Goal: Information Seeking & Learning: Check status

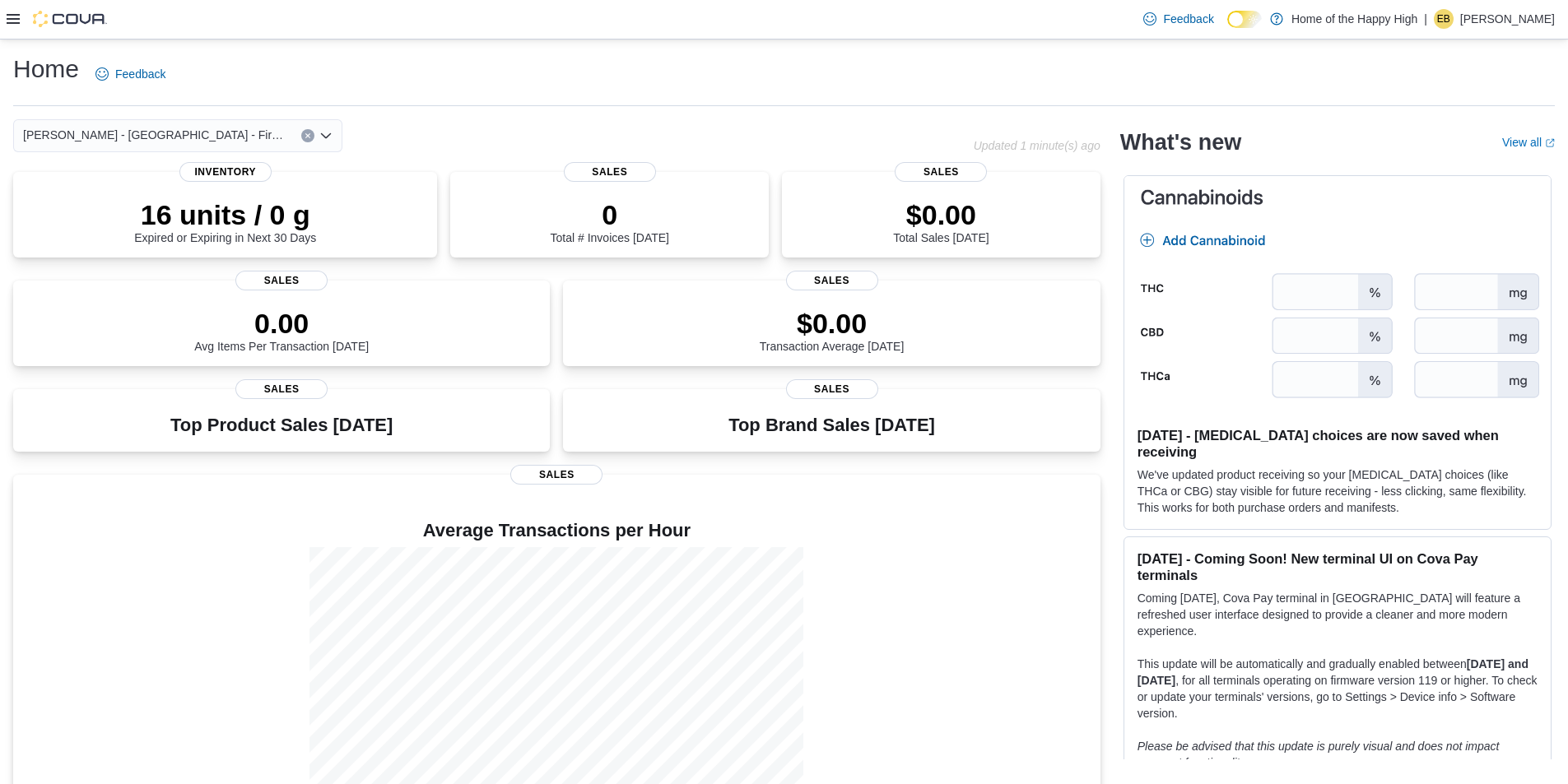
click at [6, 7] on div at bounding box center [56, 19] width 100 height 38
click at [8, 13] on icon at bounding box center [13, 19] width 13 height 13
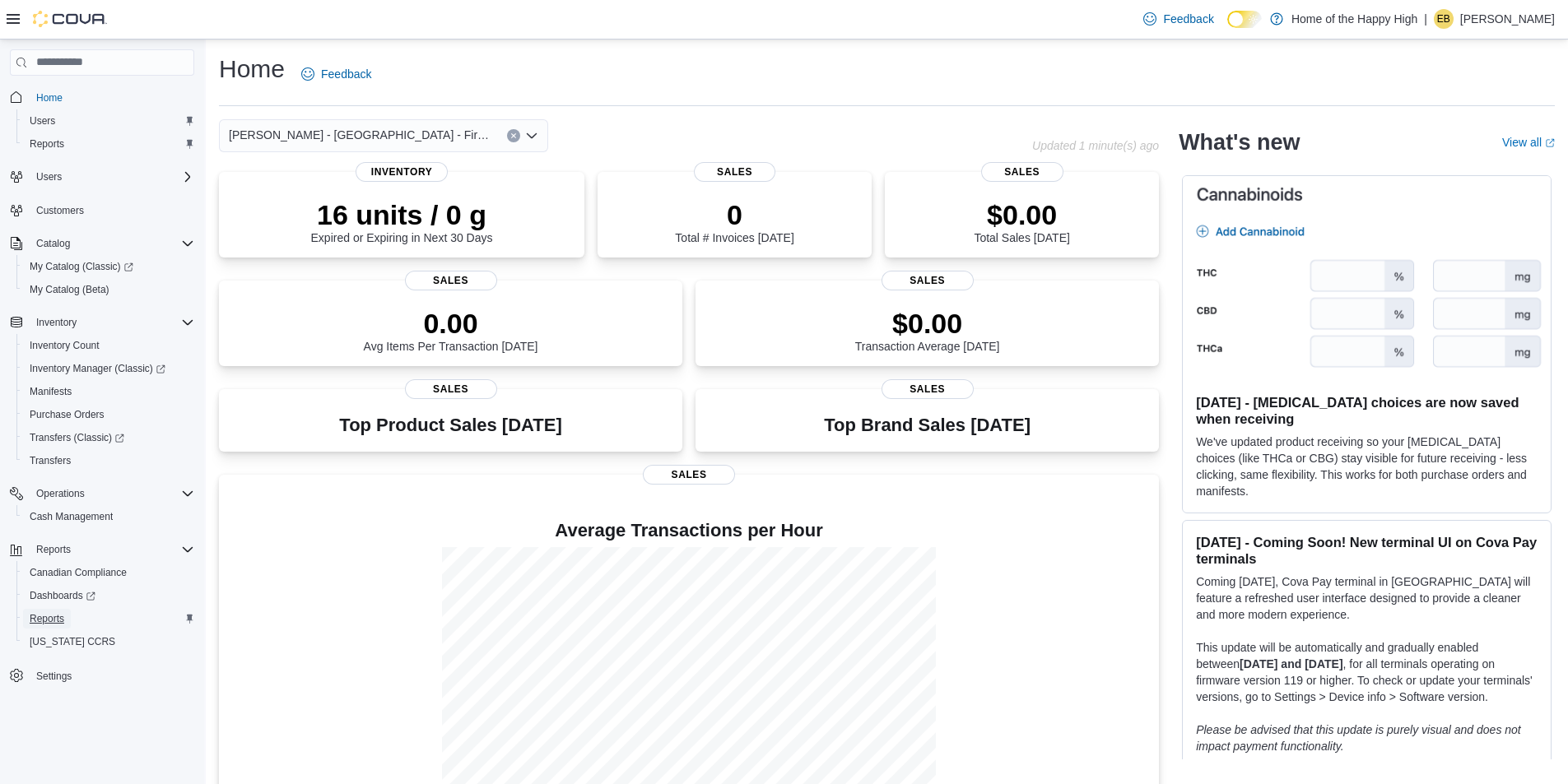
click at [51, 610] on span "Reports" at bounding box center [47, 619] width 35 height 20
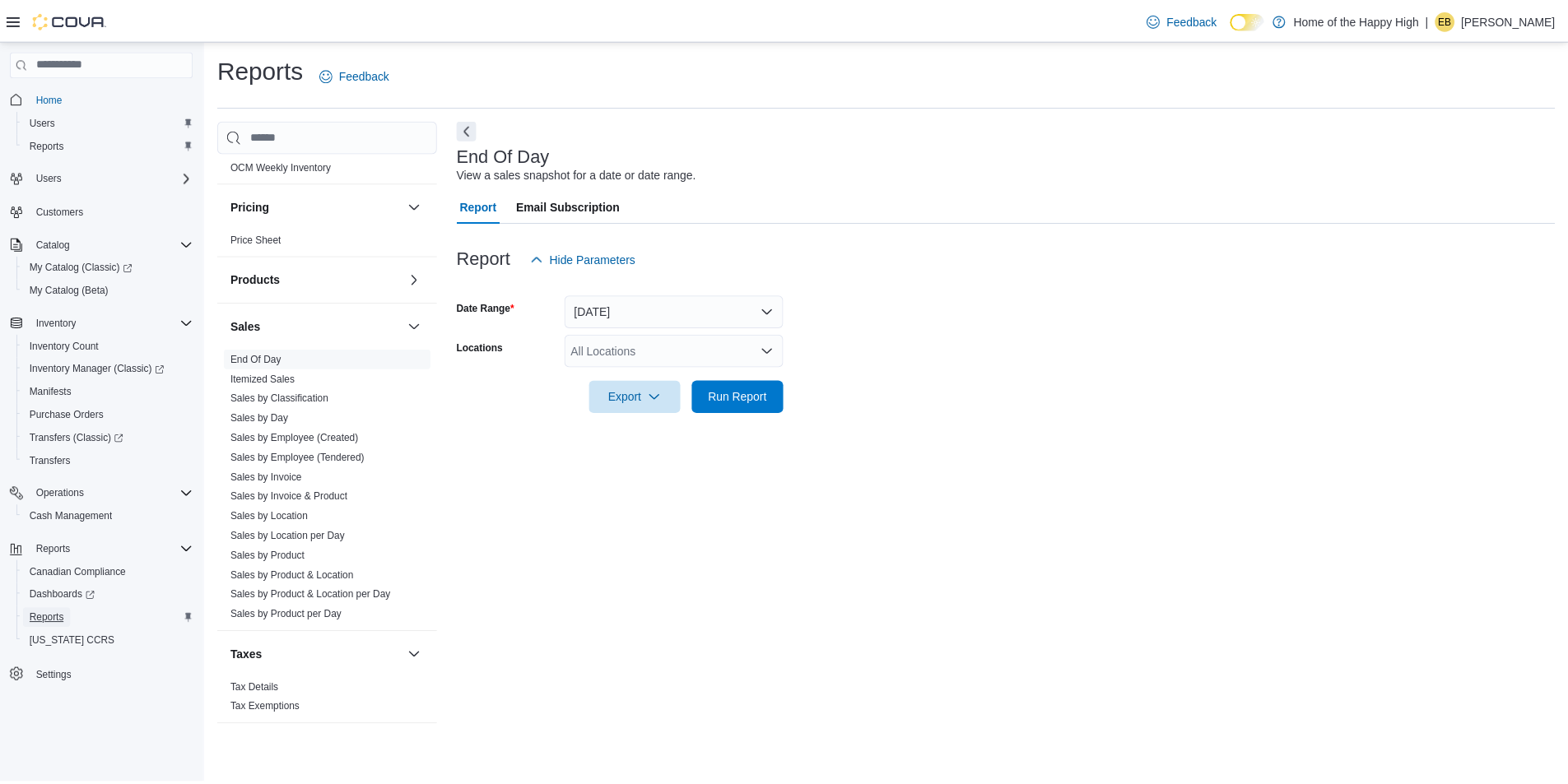
scroll to position [873, 0]
click at [286, 514] on link "Sales by Location" at bounding box center [272, 514] width 78 height 12
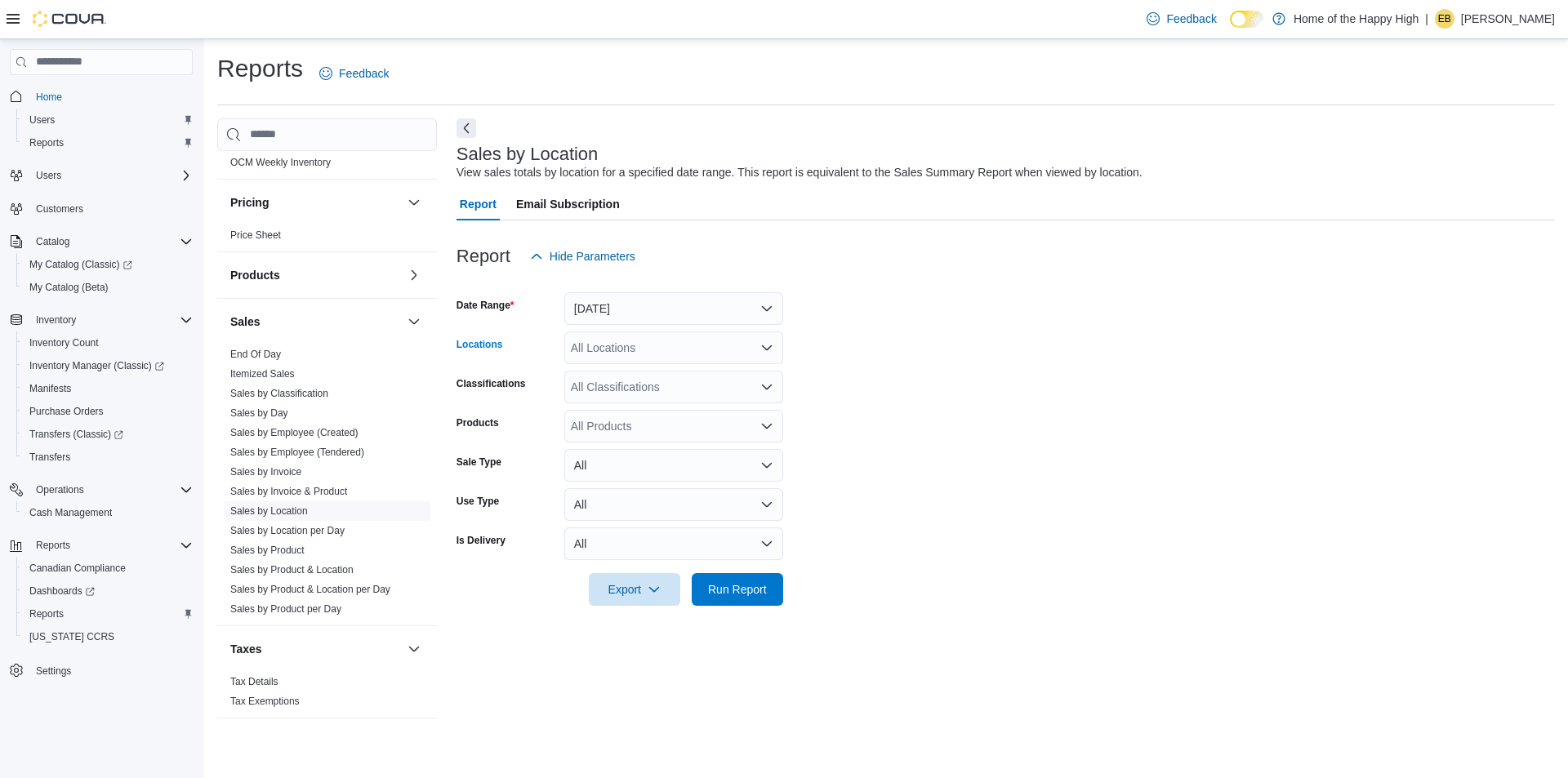
click at [615, 342] on div "All Locations" at bounding box center [673, 348] width 219 height 33
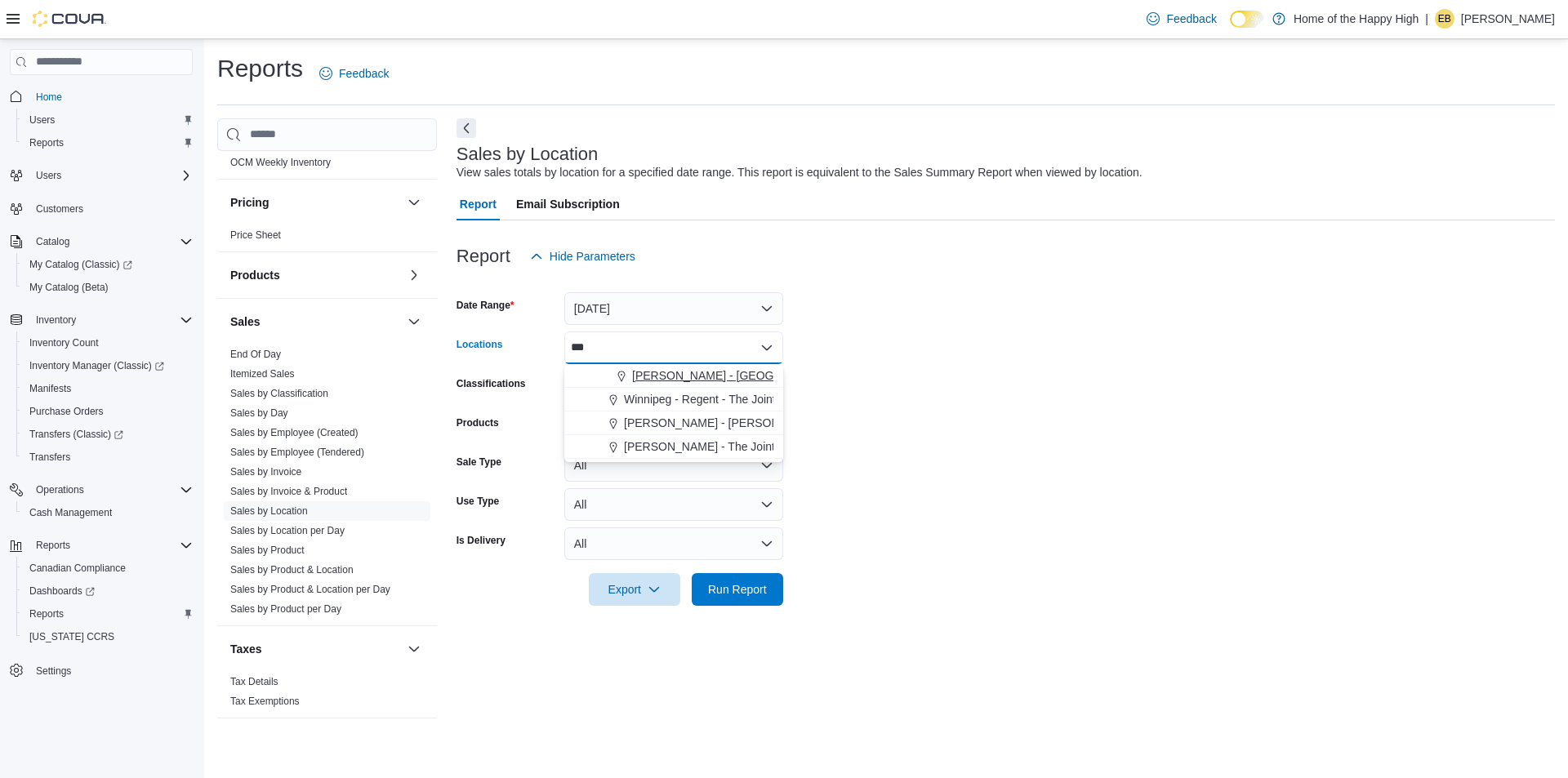
type input "***"
click at [606, 373] on div "[PERSON_NAME] - [GEOGRAPHIC_DATA] - Fire & Flower" at bounding box center [673, 376] width 199 height 16
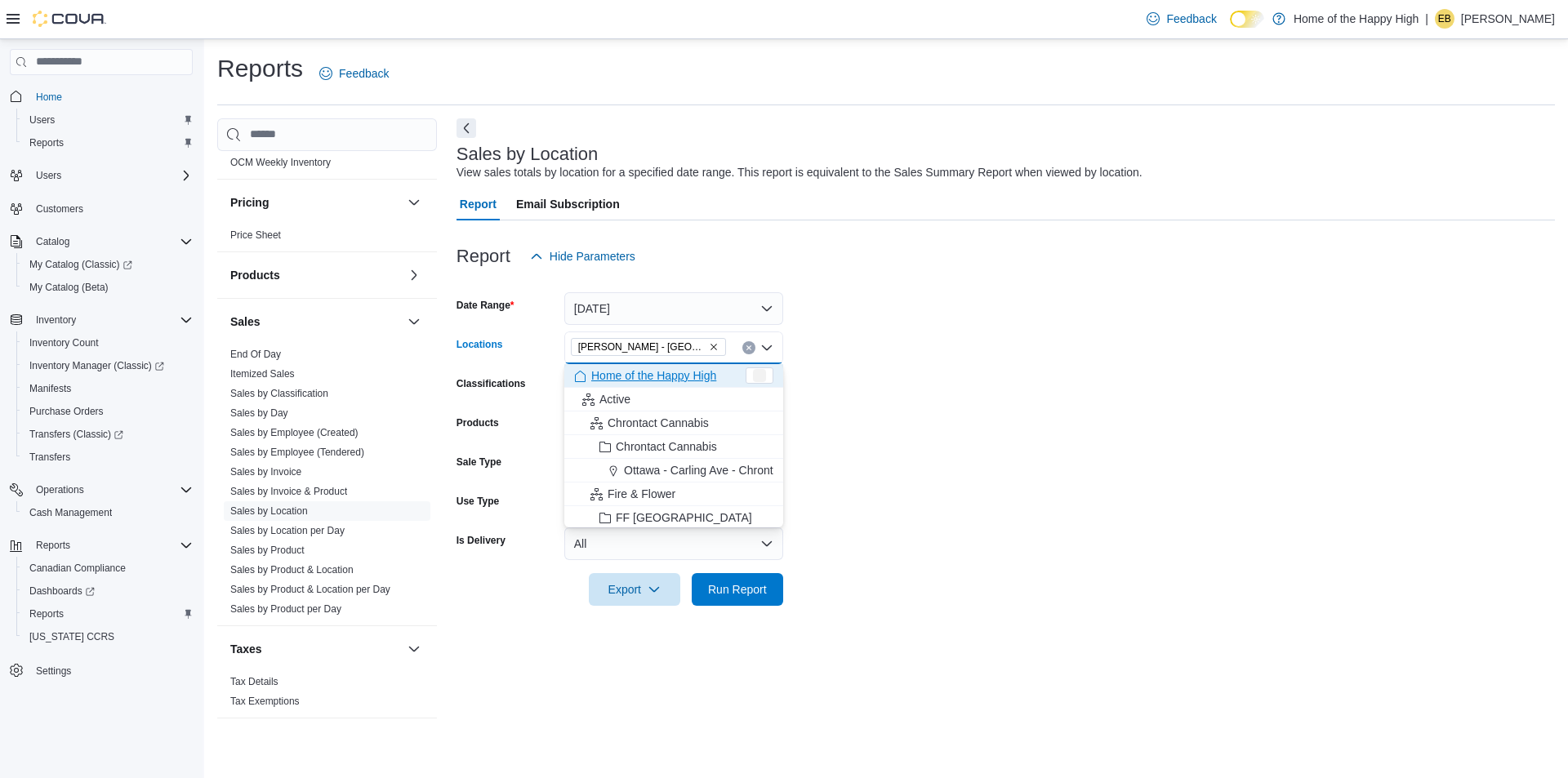
drag, startPoint x: 938, startPoint y: 370, endPoint x: 909, endPoint y: 378, distance: 30.1
click at [927, 371] on form "Date Range [DATE] Locations [GEOGRAPHIC_DATA] - [GEOGRAPHIC_DATA] - Fire & Flow…" at bounding box center [1005, 439] width 1098 height 333
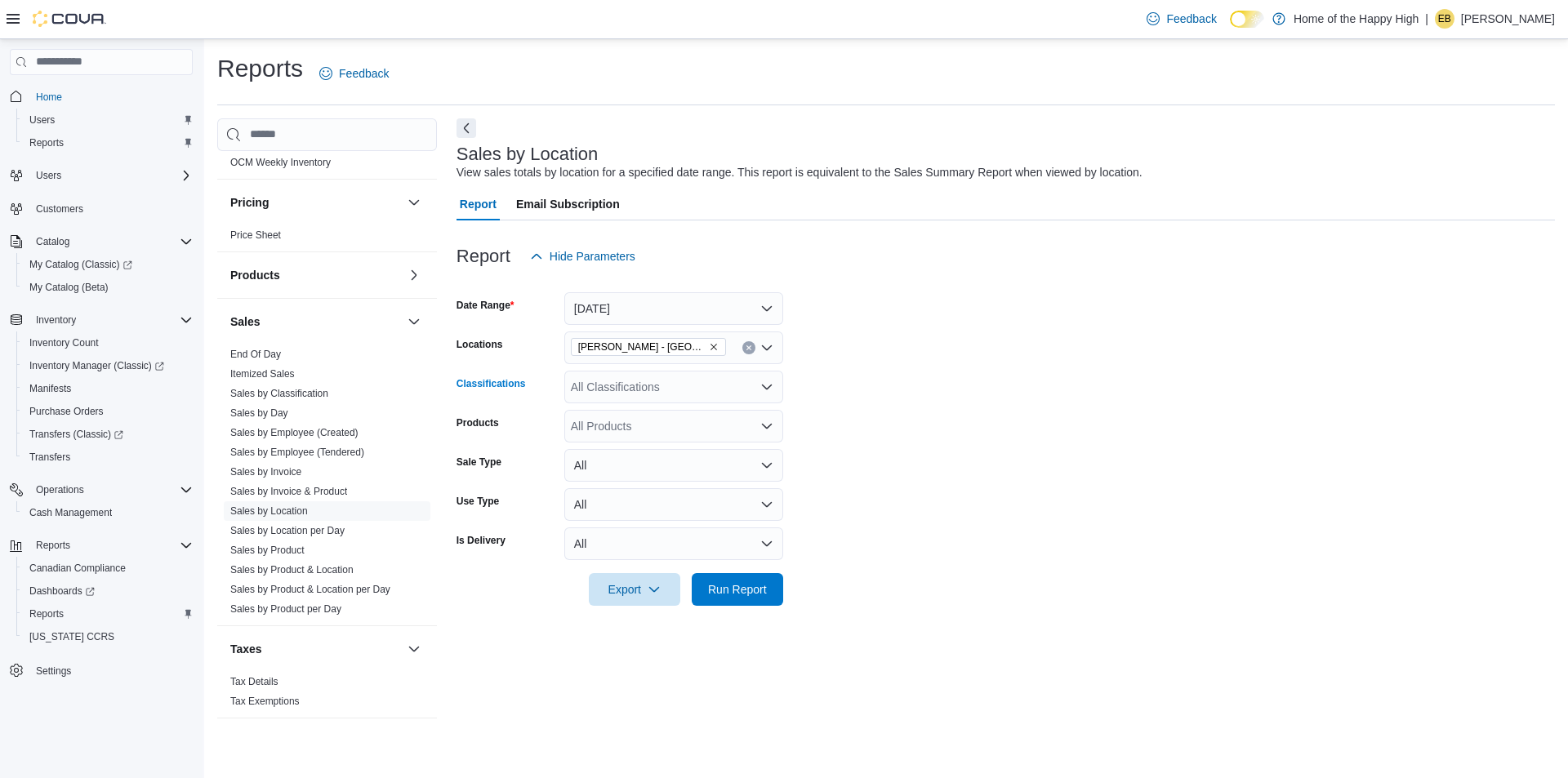
click at [634, 385] on div "All Classifications" at bounding box center [673, 387] width 219 height 33
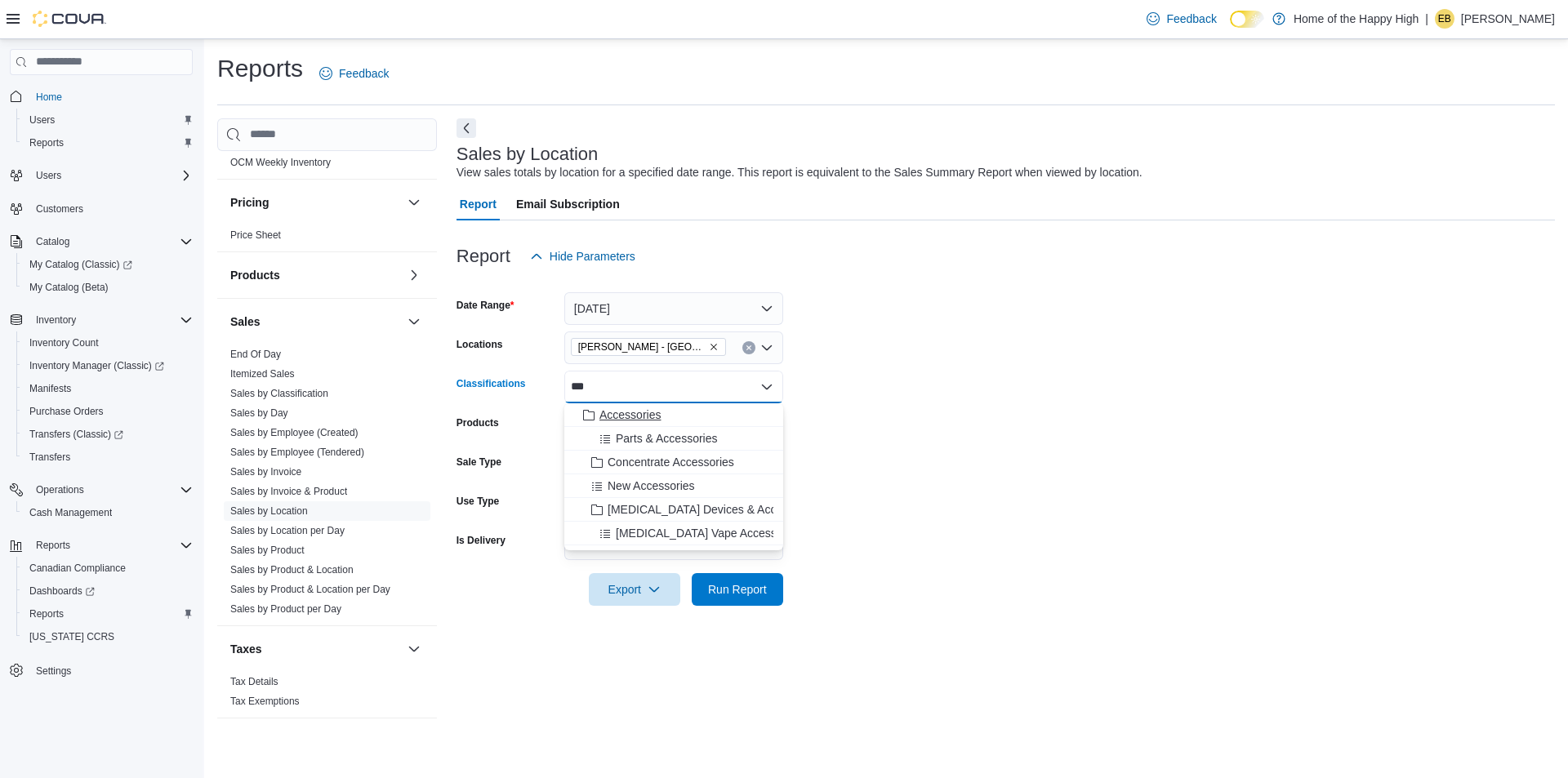
type input "***"
click at [651, 419] on span "Accessories" at bounding box center [630, 415] width 61 height 16
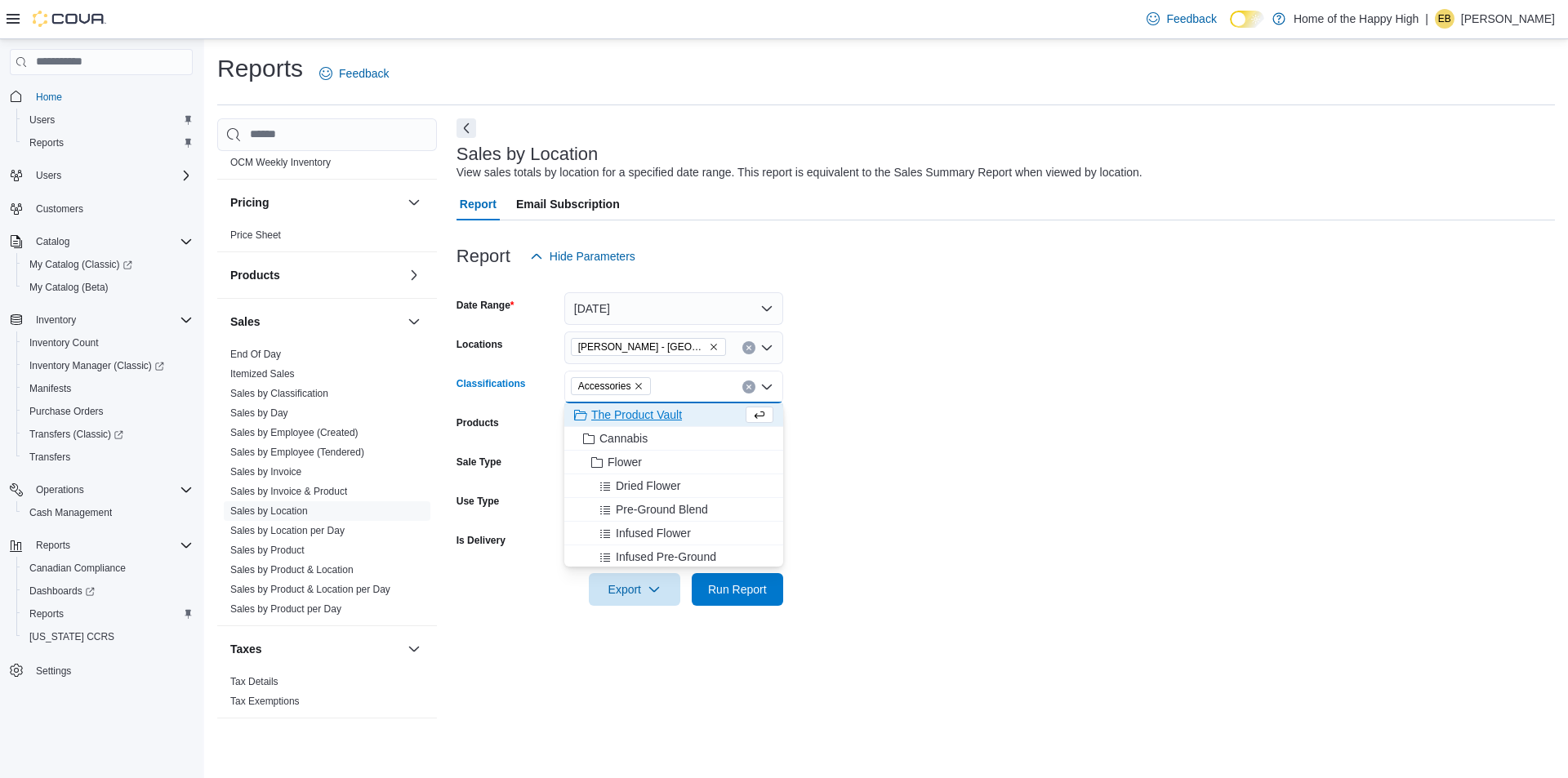
drag, startPoint x: 889, startPoint y: 411, endPoint x: 771, endPoint y: 576, distance: 202.9
click at [888, 413] on form "Date Range [DATE] Locations [GEOGRAPHIC_DATA] - [GEOGRAPHIC_DATA] - Fire & Flow…" at bounding box center [1005, 439] width 1098 height 333
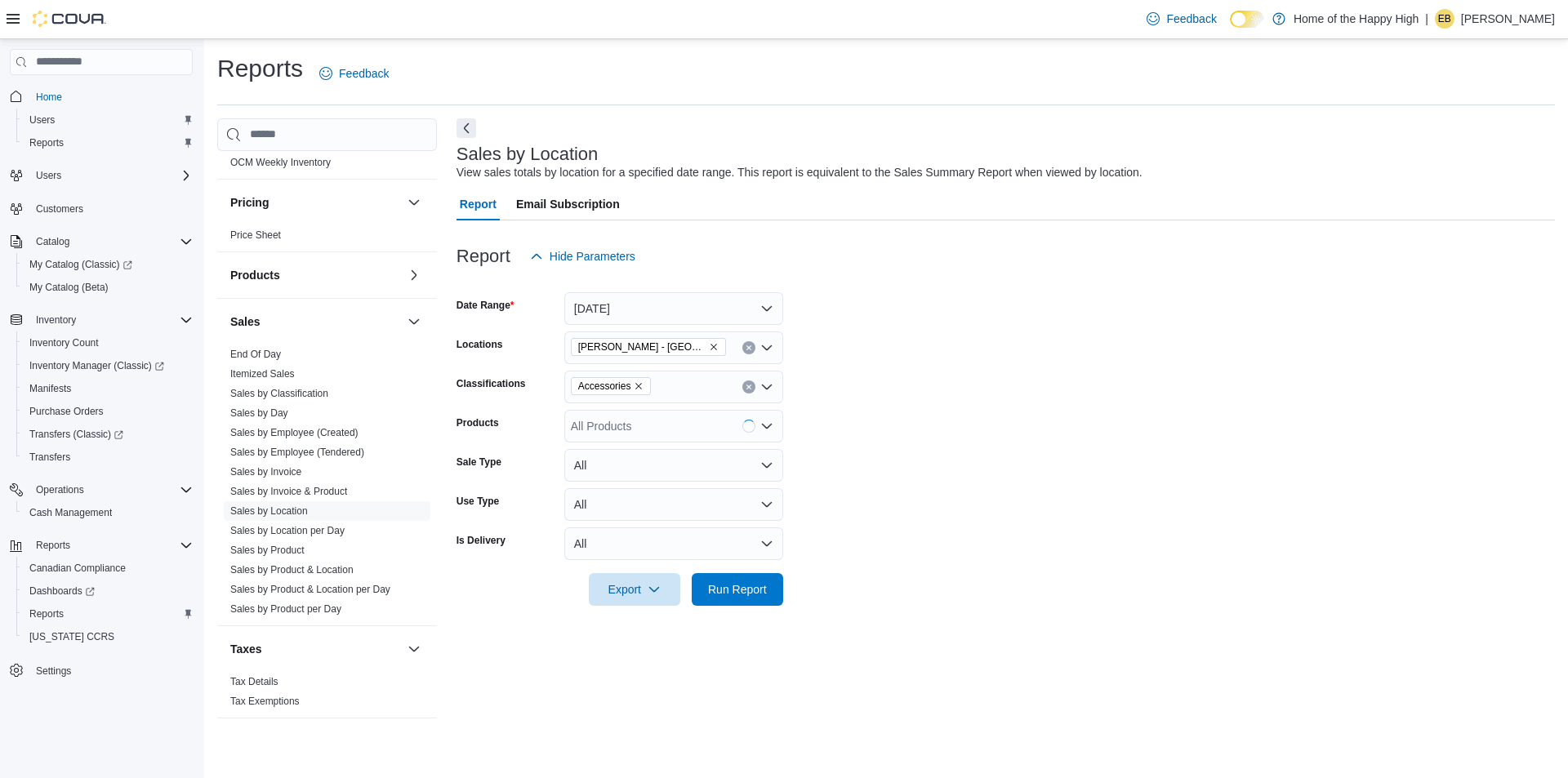
click at [756, 614] on div at bounding box center [1005, 615] width 1098 height 20
click at [756, 595] on span "Run Report" at bounding box center [737, 588] width 59 height 16
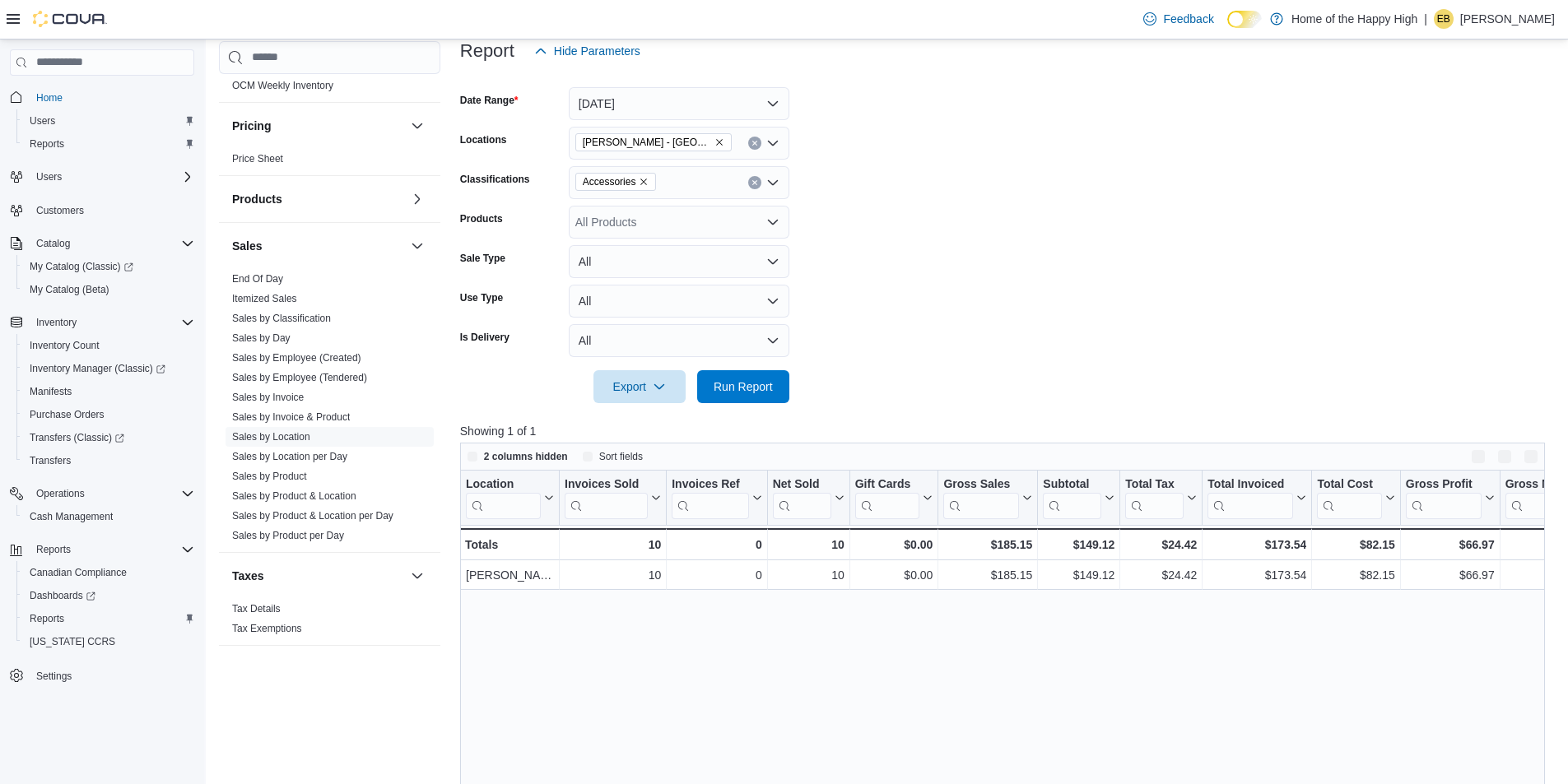
scroll to position [274, 0]
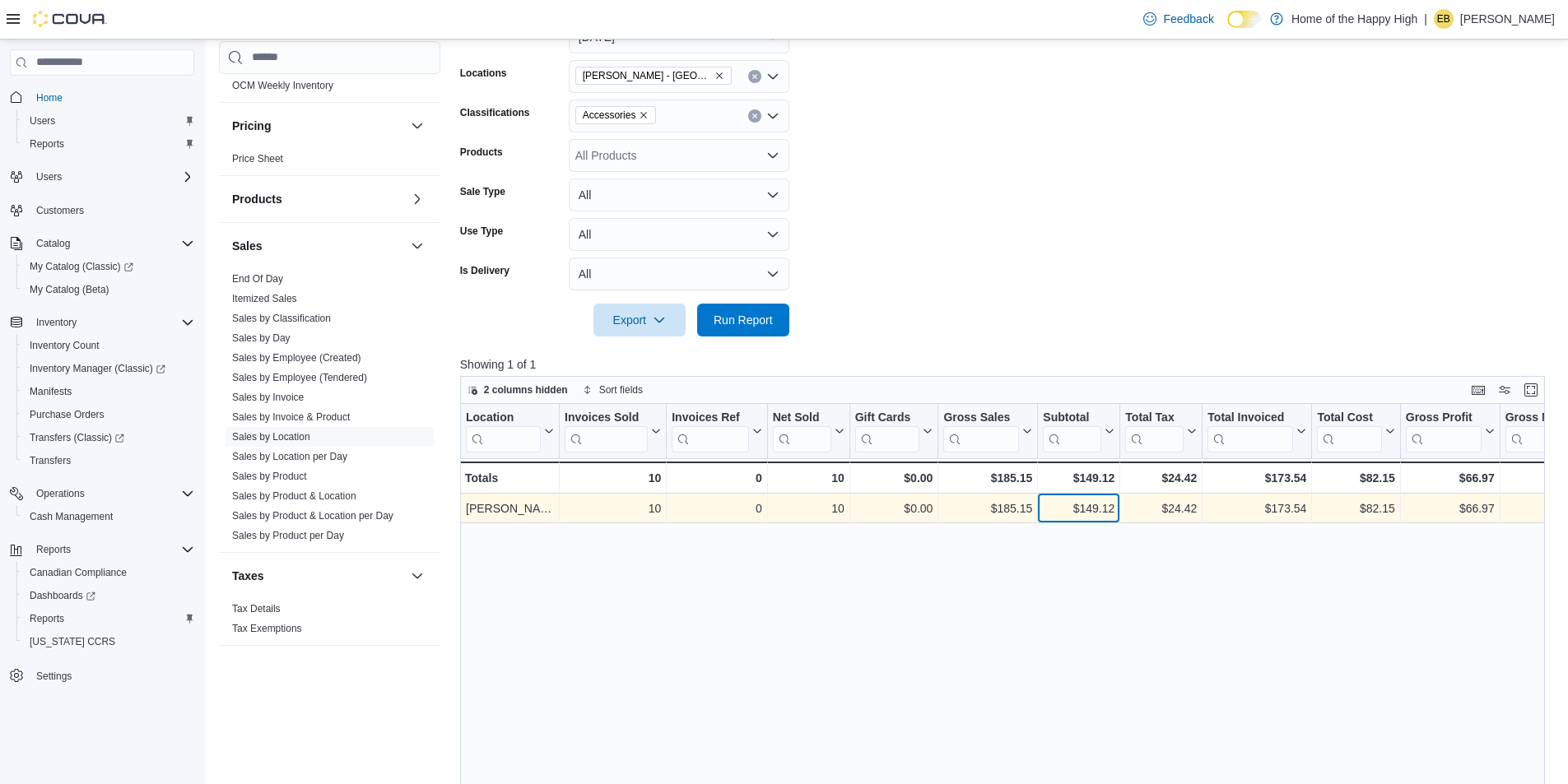
click at [1106, 511] on div "$149.12" at bounding box center [1079, 509] width 72 height 20
copy div "149.12"
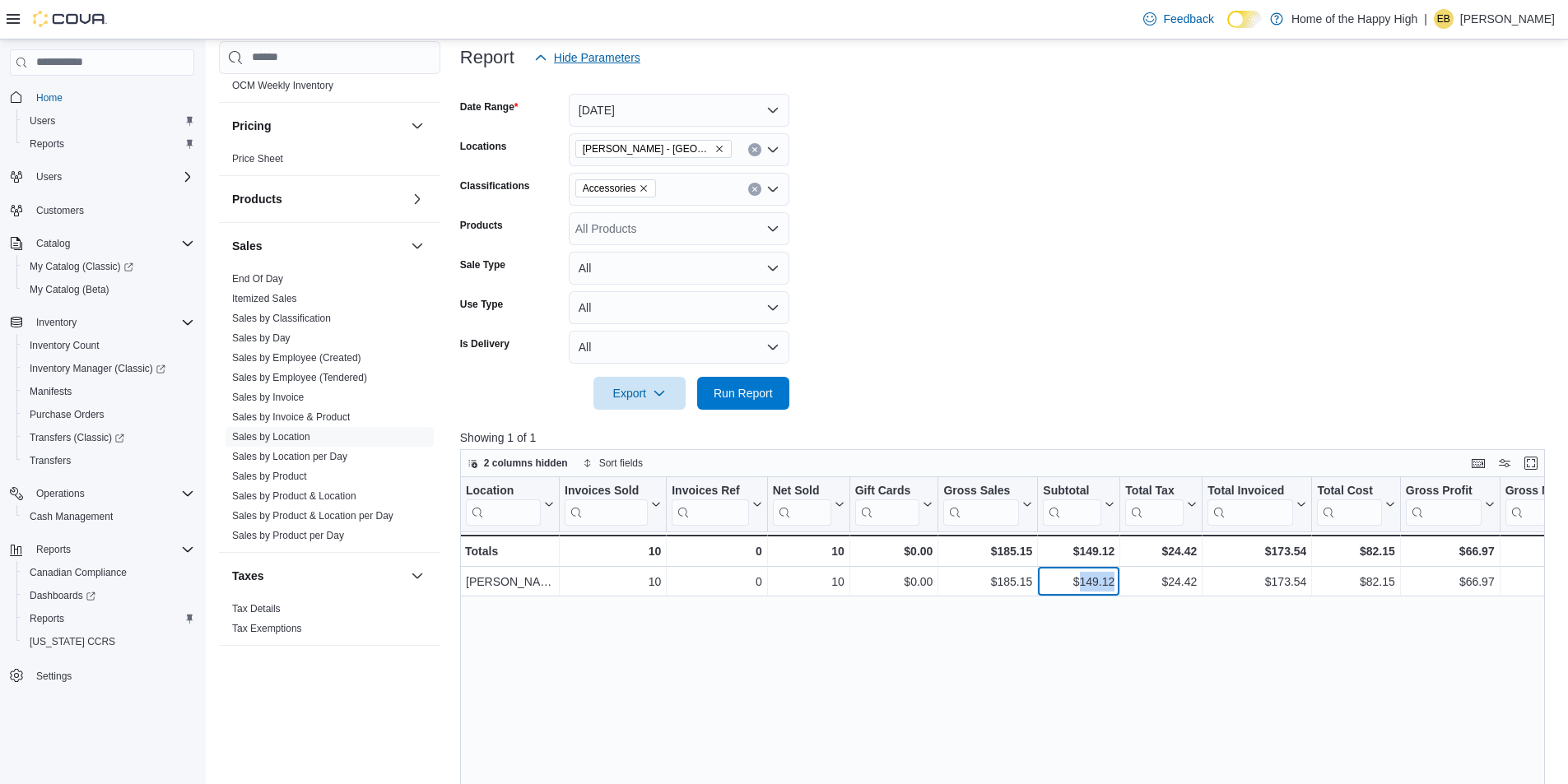
scroll to position [109, 0]
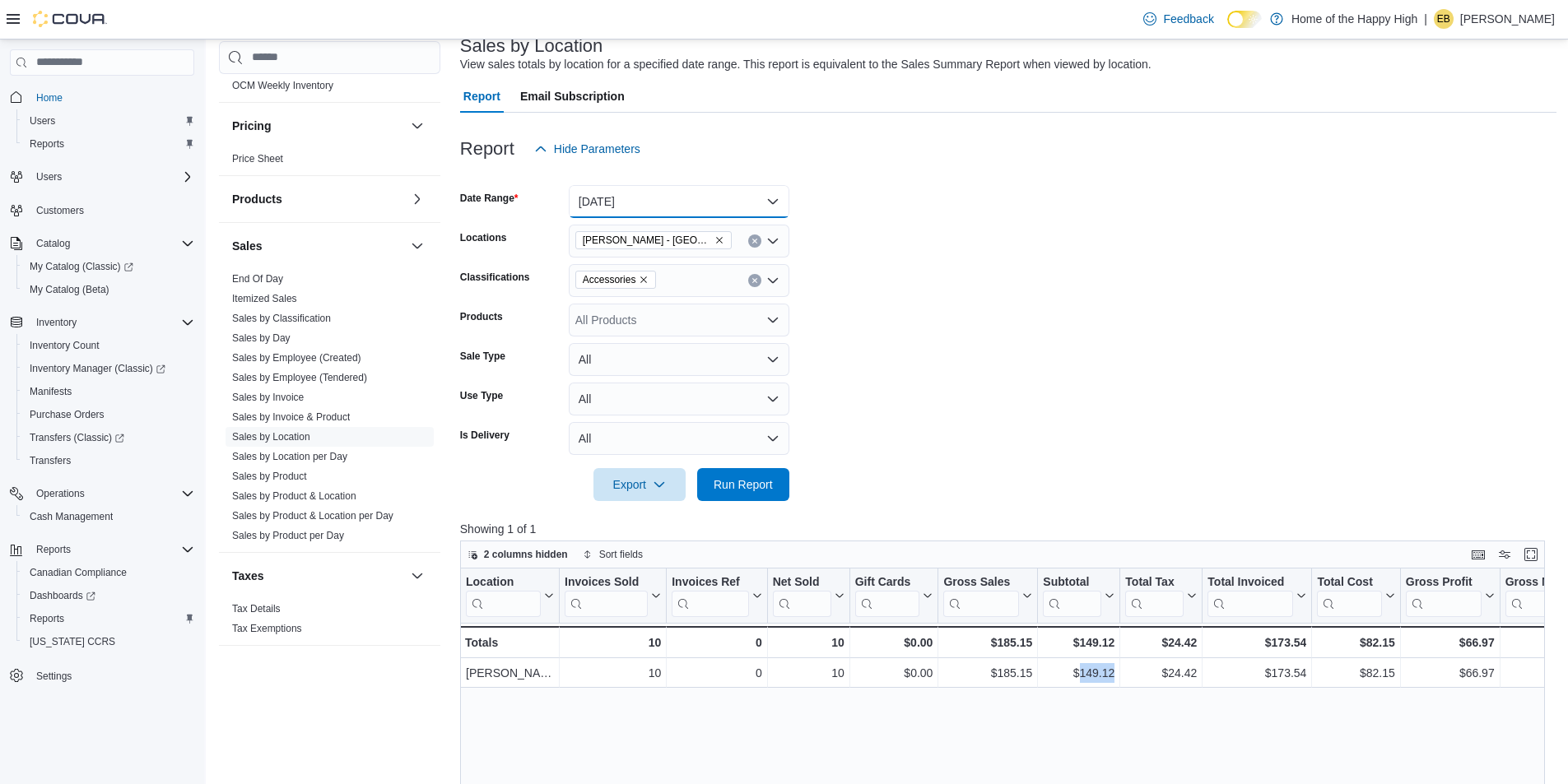
drag, startPoint x: 630, startPoint y: 187, endPoint x: 628, endPoint y: 203, distance: 16.1
click at [630, 188] on button "[DATE]" at bounding box center [679, 201] width 220 height 33
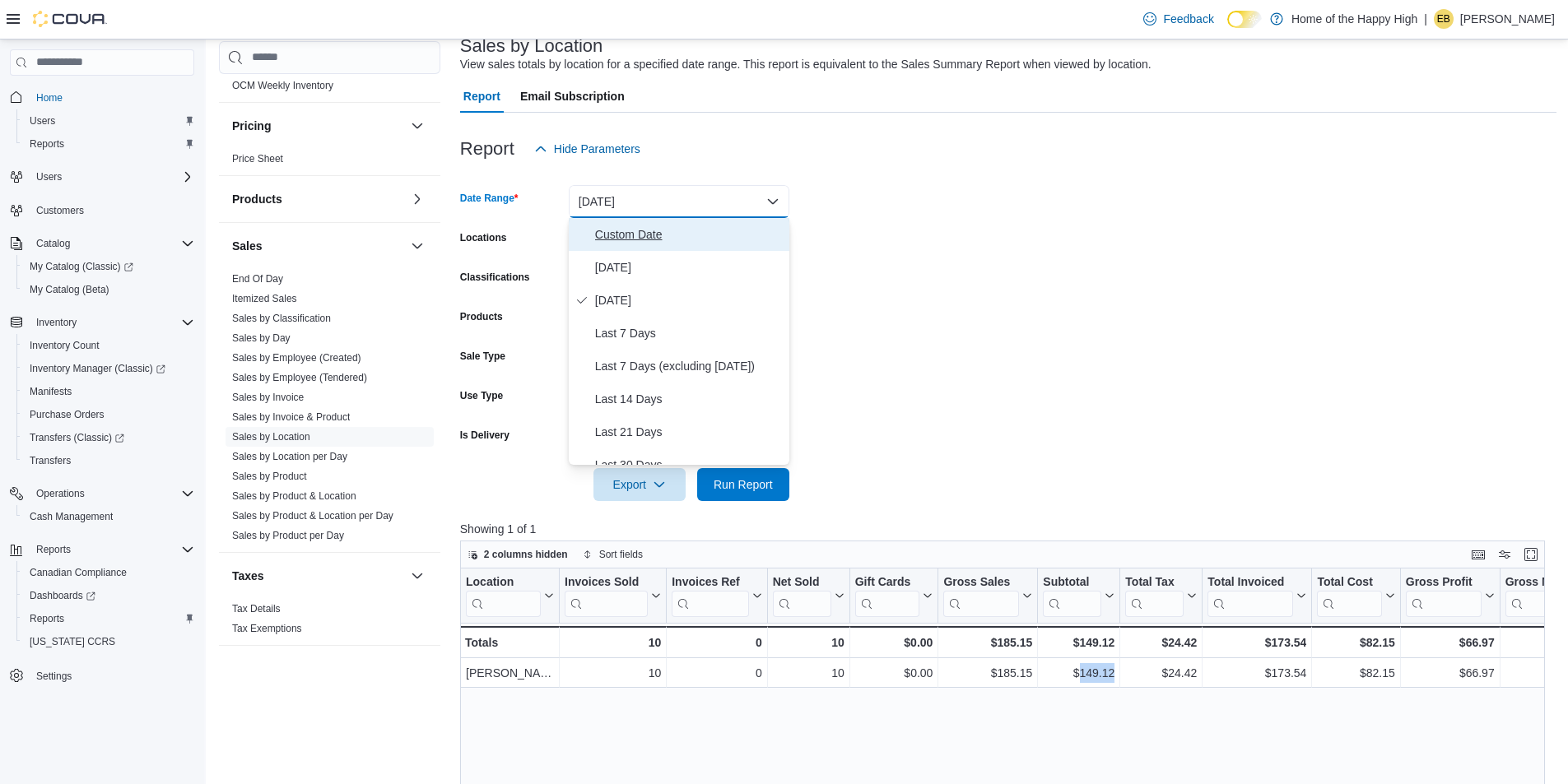
click at [625, 240] on span "Custom Date" at bounding box center [689, 235] width 188 height 20
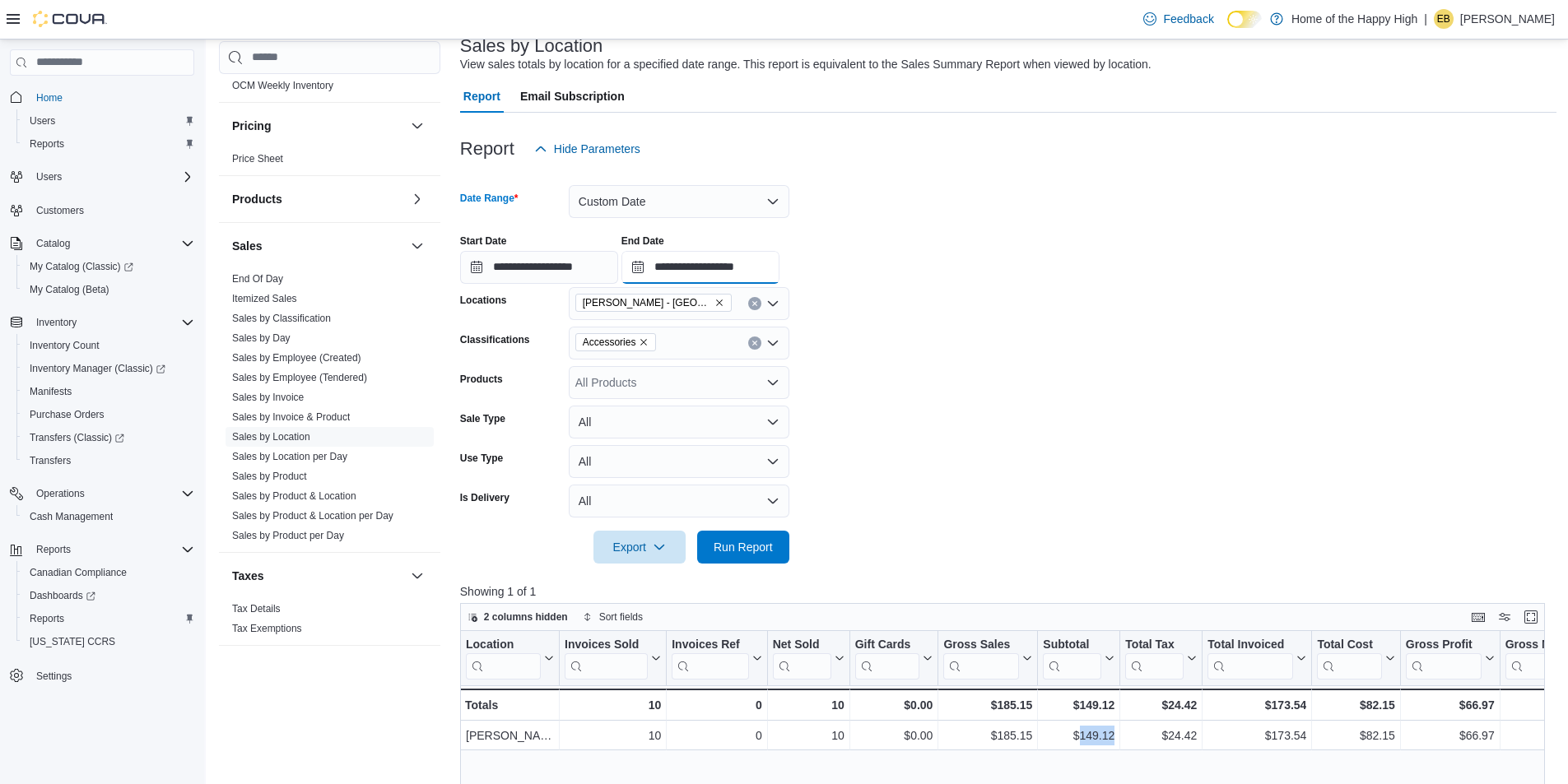
click at [686, 269] on input "**********" at bounding box center [700, 268] width 158 height 33
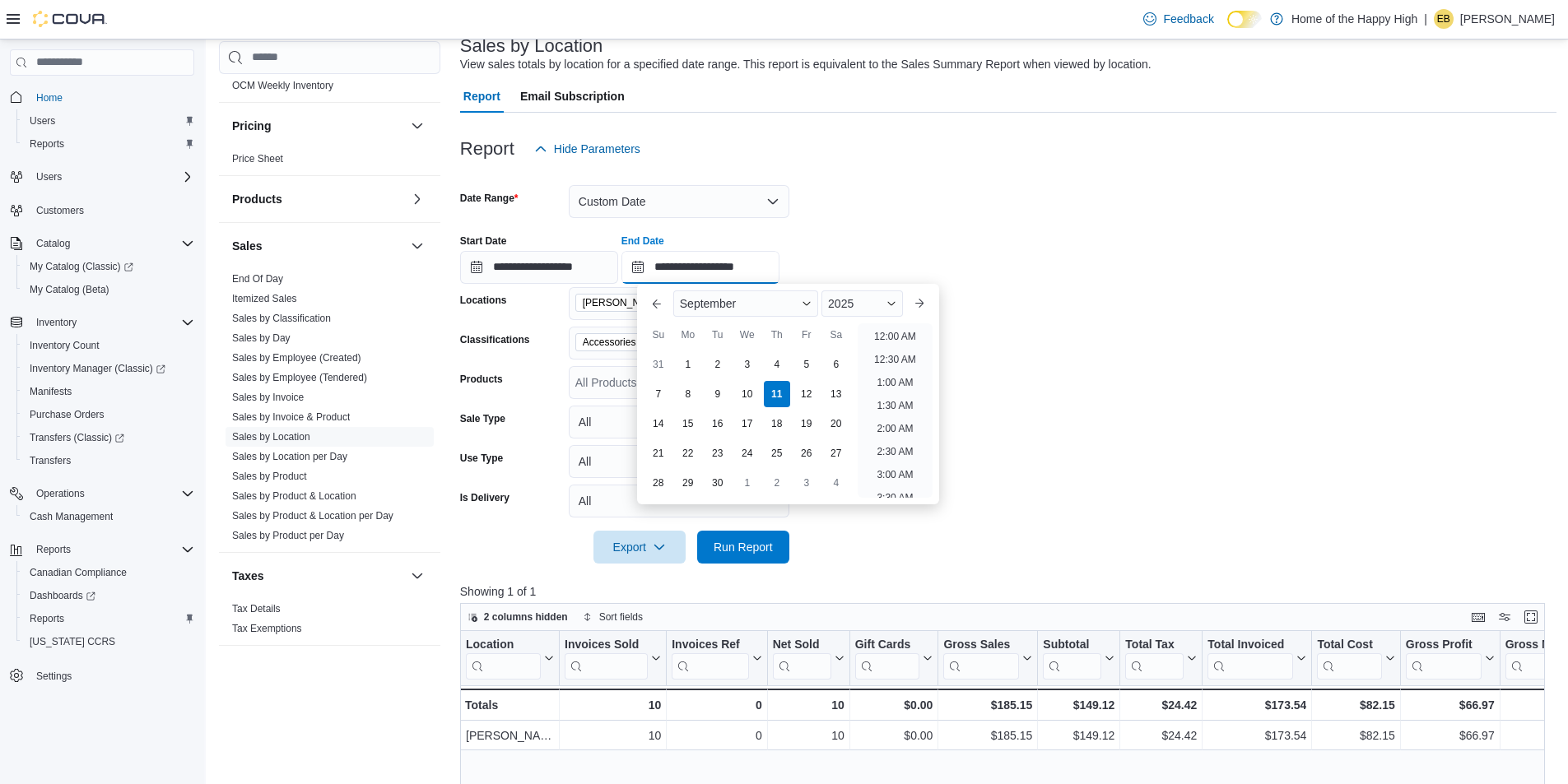
scroll to position [934, 0]
click at [725, 388] on div "9" at bounding box center [718, 394] width 29 height 29
type input "**********"
drag, startPoint x: 859, startPoint y: 218, endPoint x: 758, endPoint y: 388, distance: 197.7
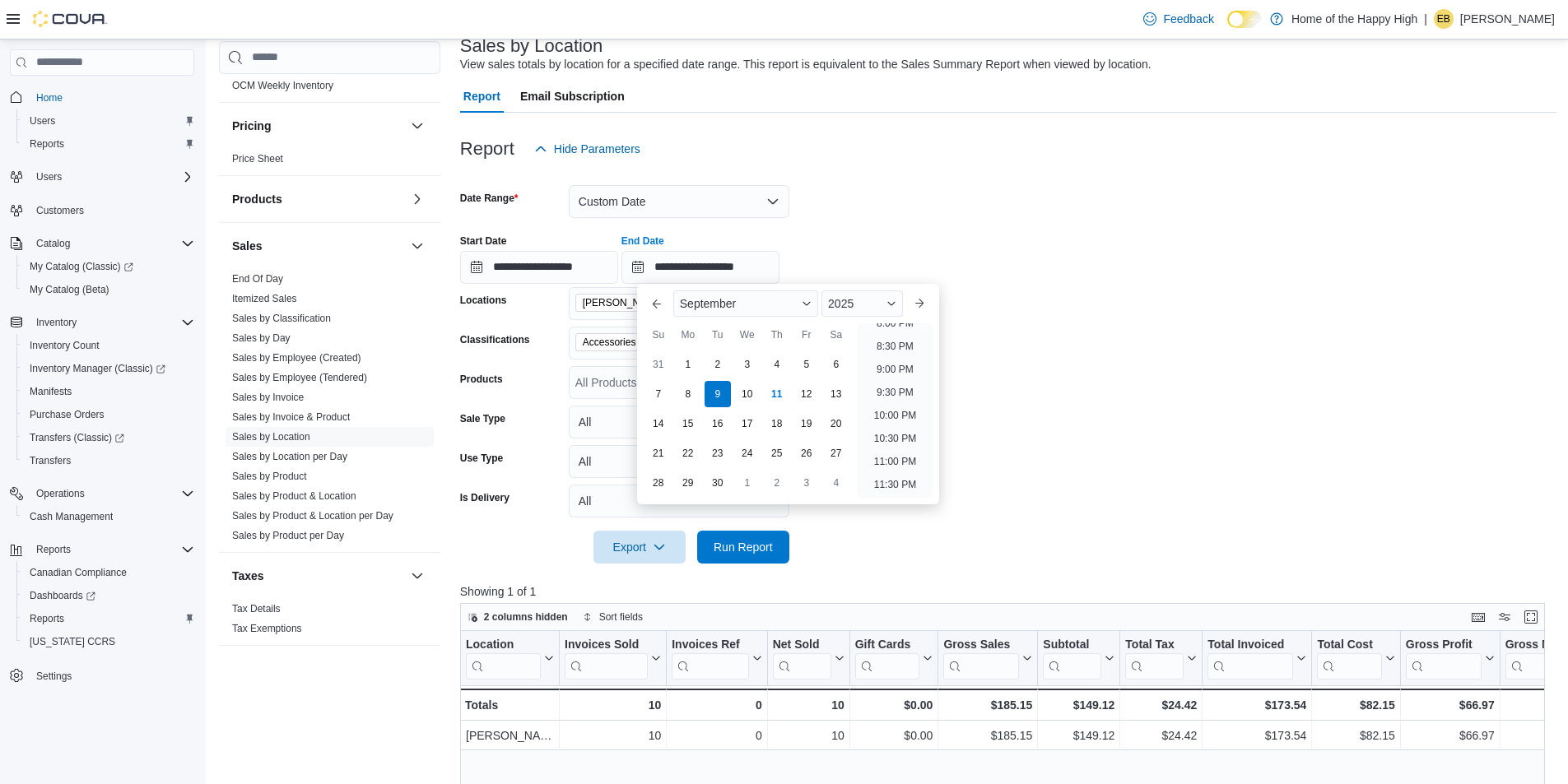
click at [858, 219] on div at bounding box center [1009, 219] width 1097 height 4
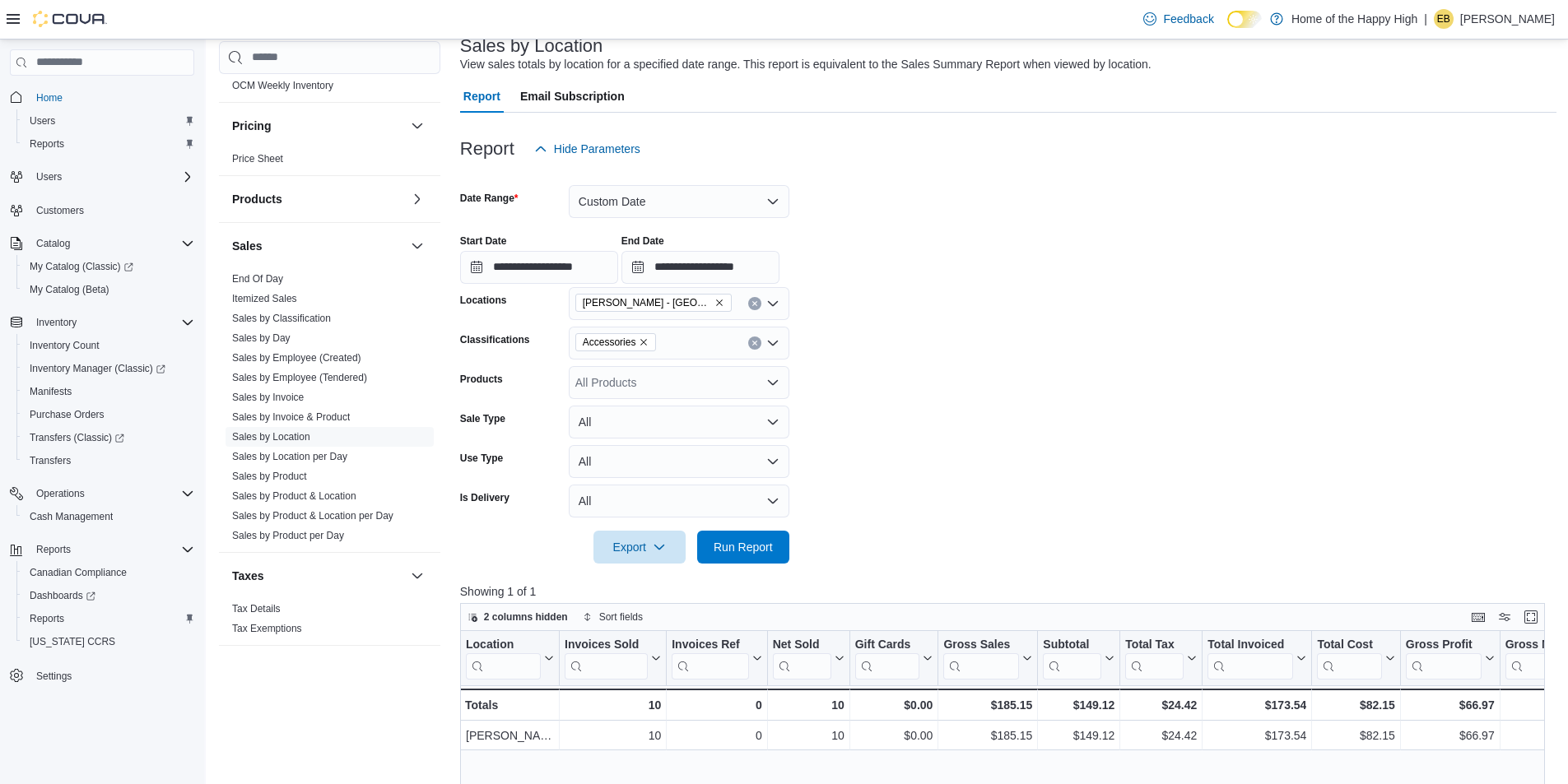
click at [713, 519] on div at bounding box center [1009, 524] width 1097 height 13
click at [733, 545] on span "Run Report" at bounding box center [743, 546] width 59 height 16
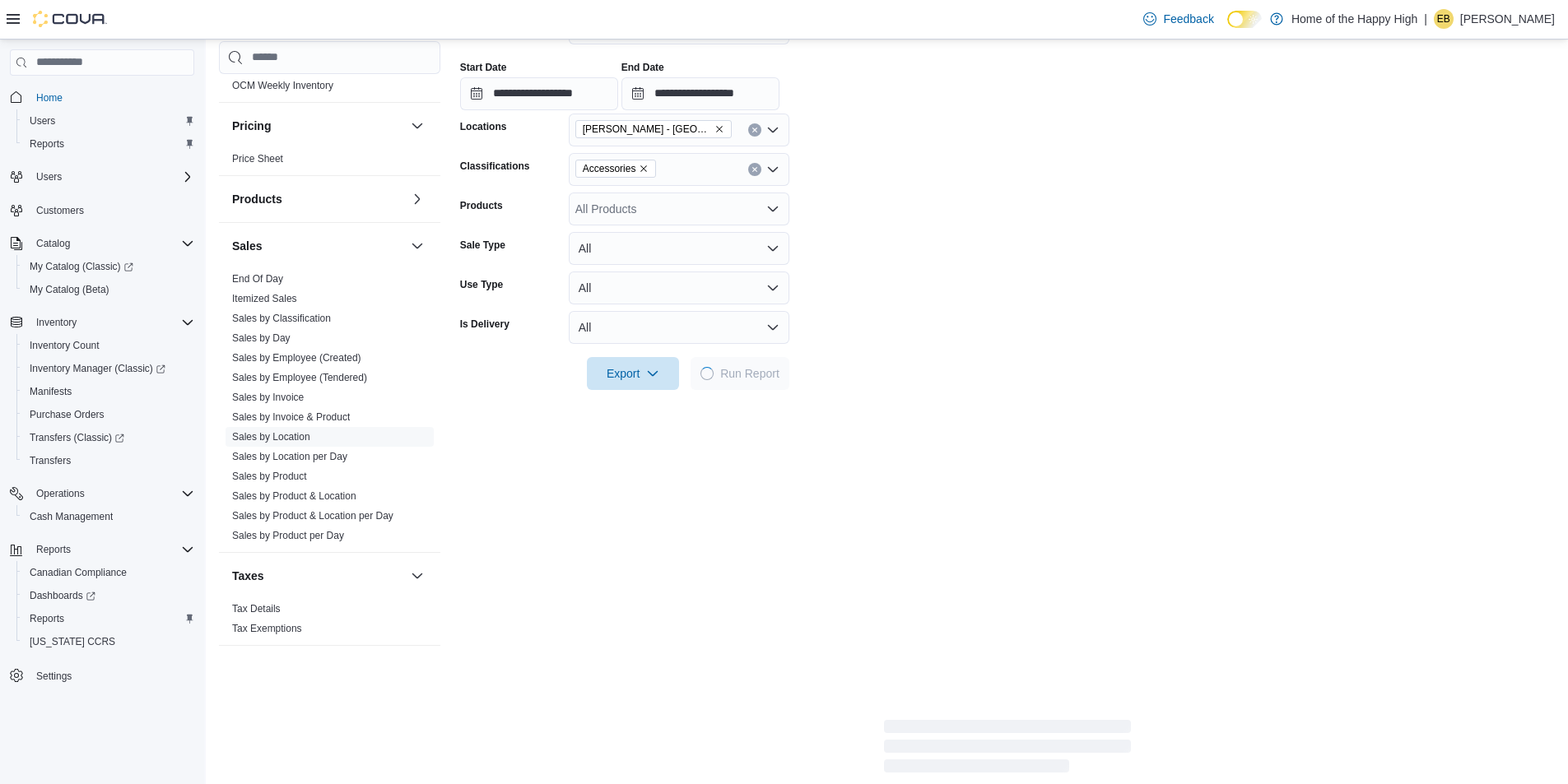
scroll to position [329, 0]
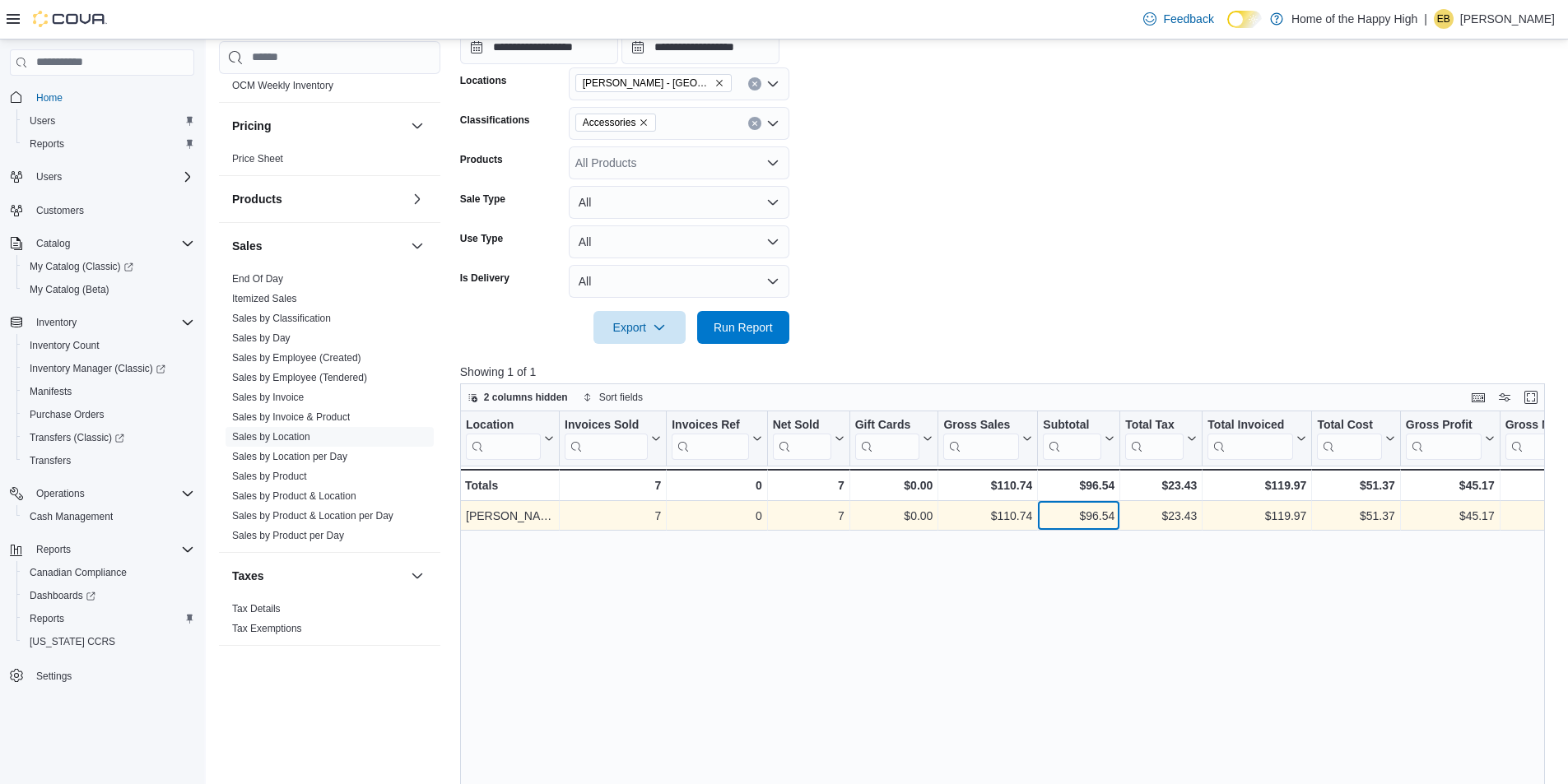
click at [1109, 513] on div "$96.54" at bounding box center [1079, 516] width 72 height 20
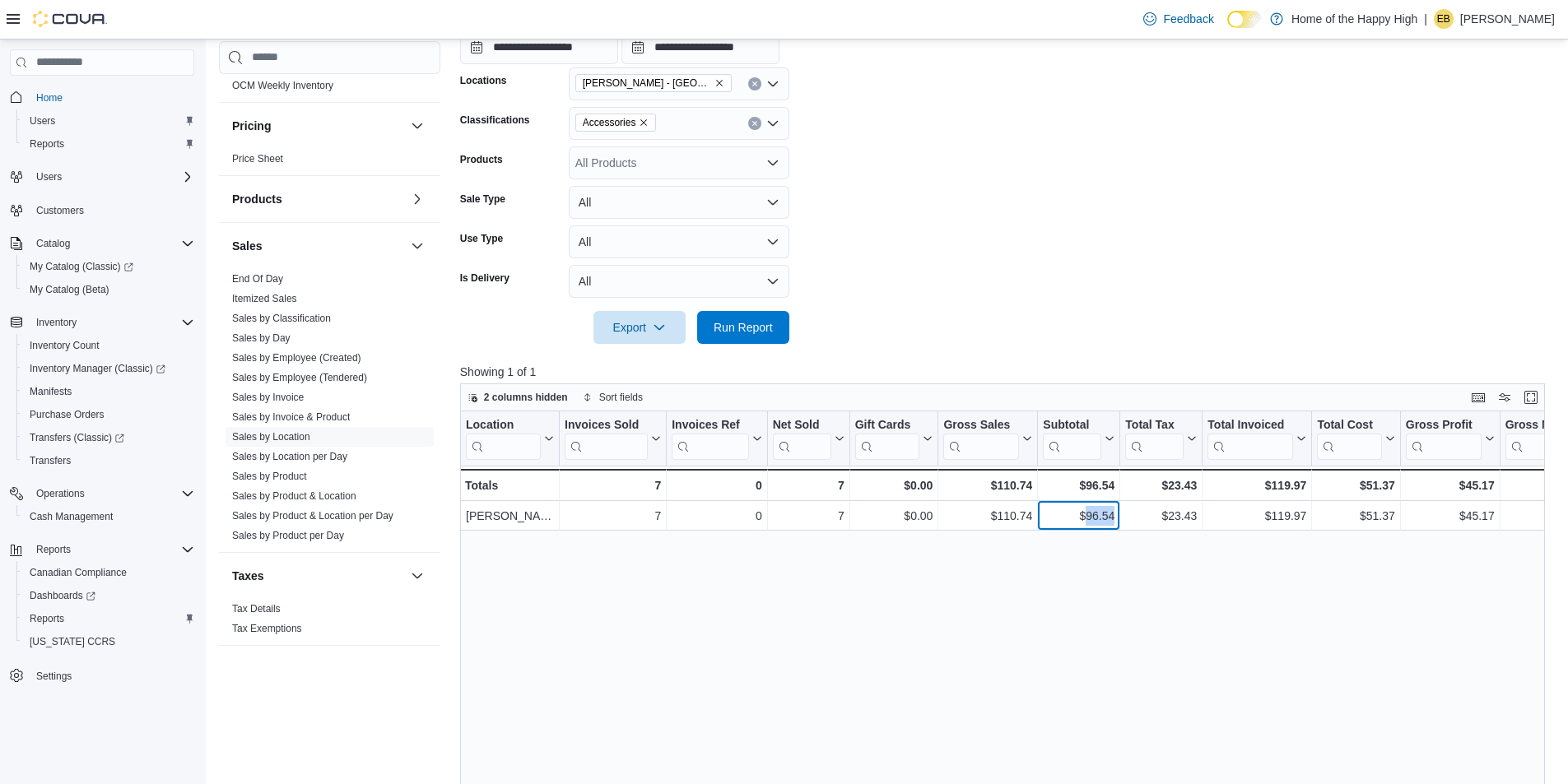
copy div "96.54"
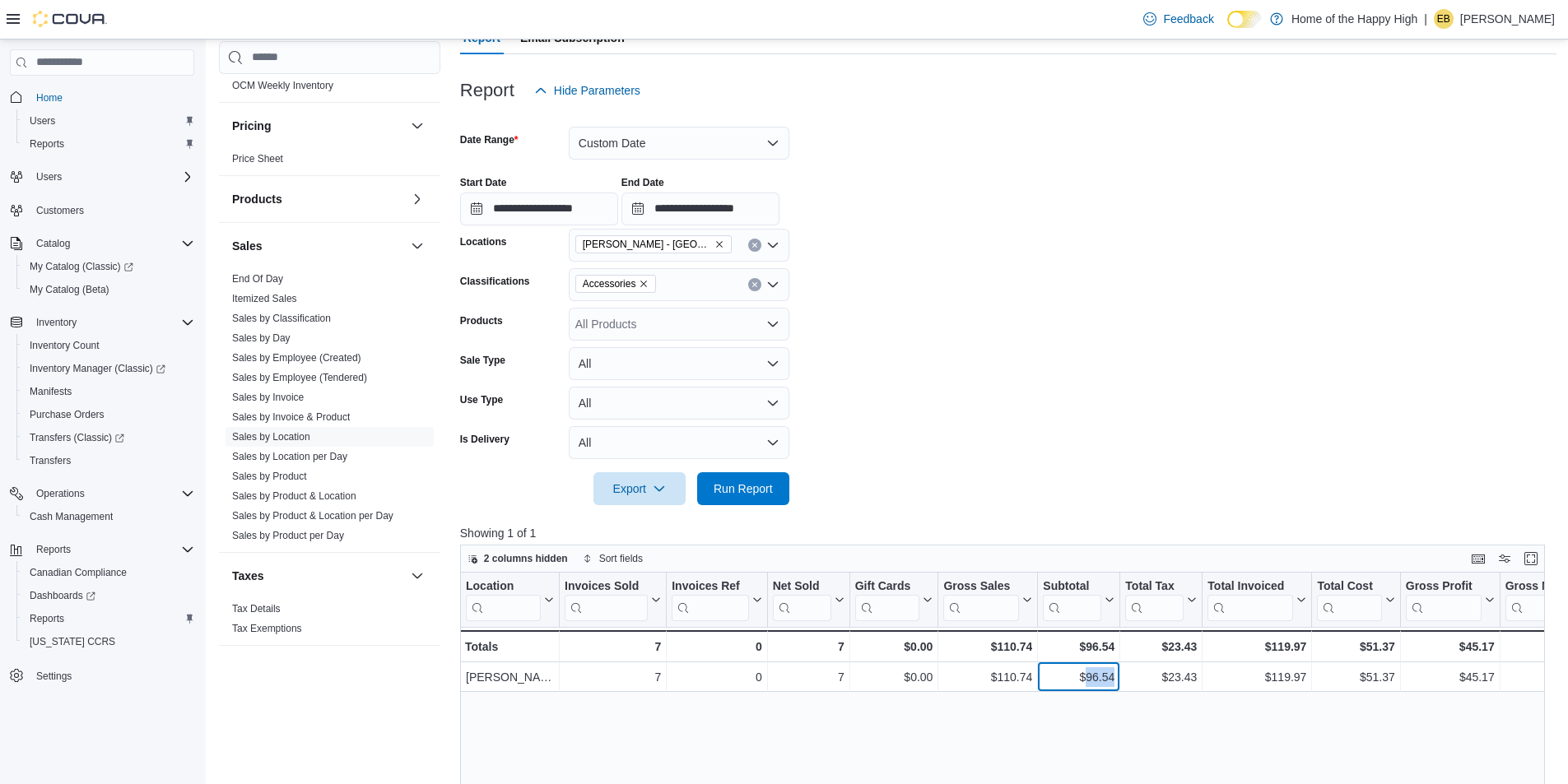
scroll to position [165, 0]
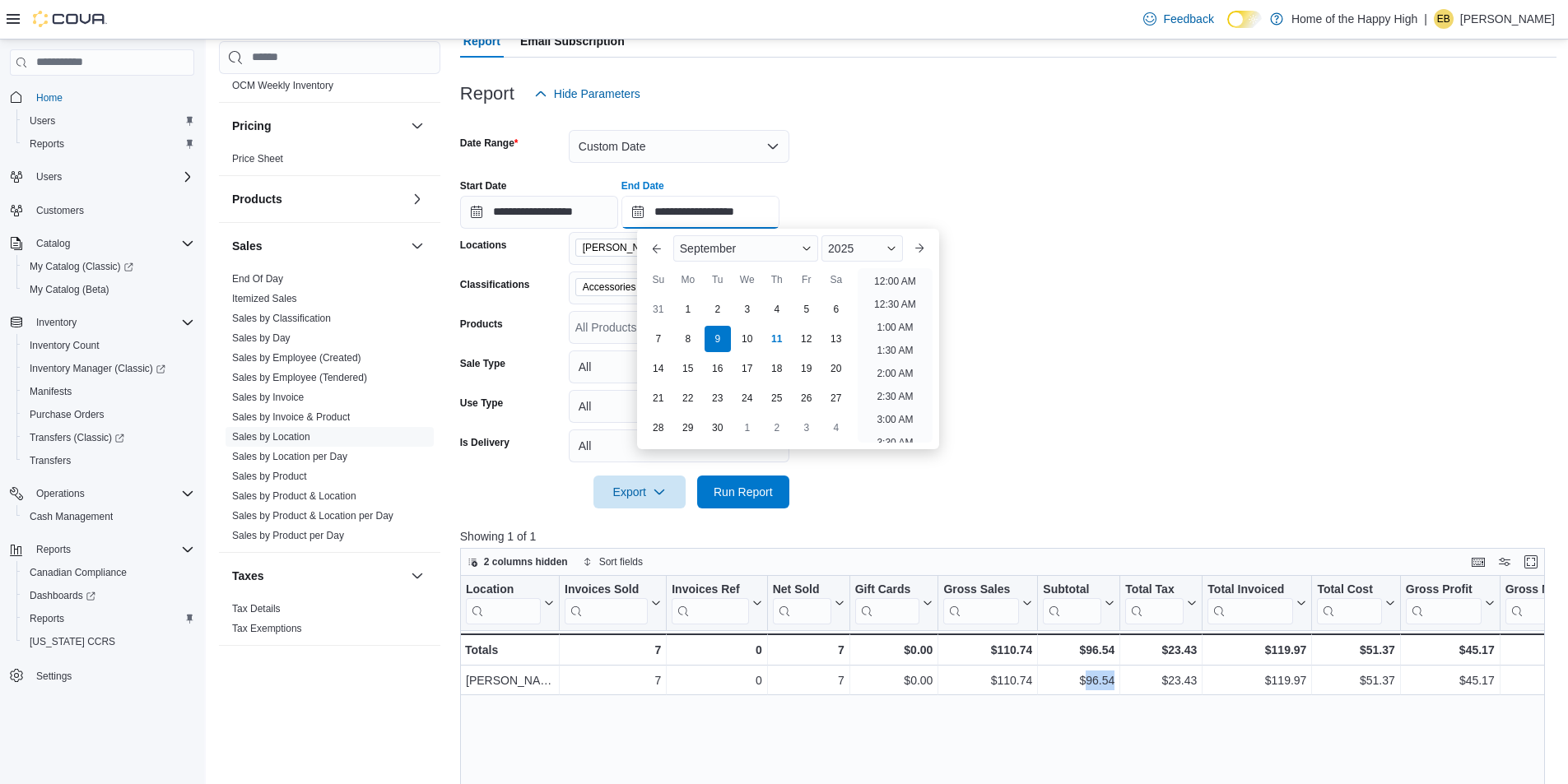
click at [691, 211] on input "**********" at bounding box center [700, 212] width 158 height 33
click at [694, 337] on div "8" at bounding box center [688, 339] width 29 height 29
type input "**********"
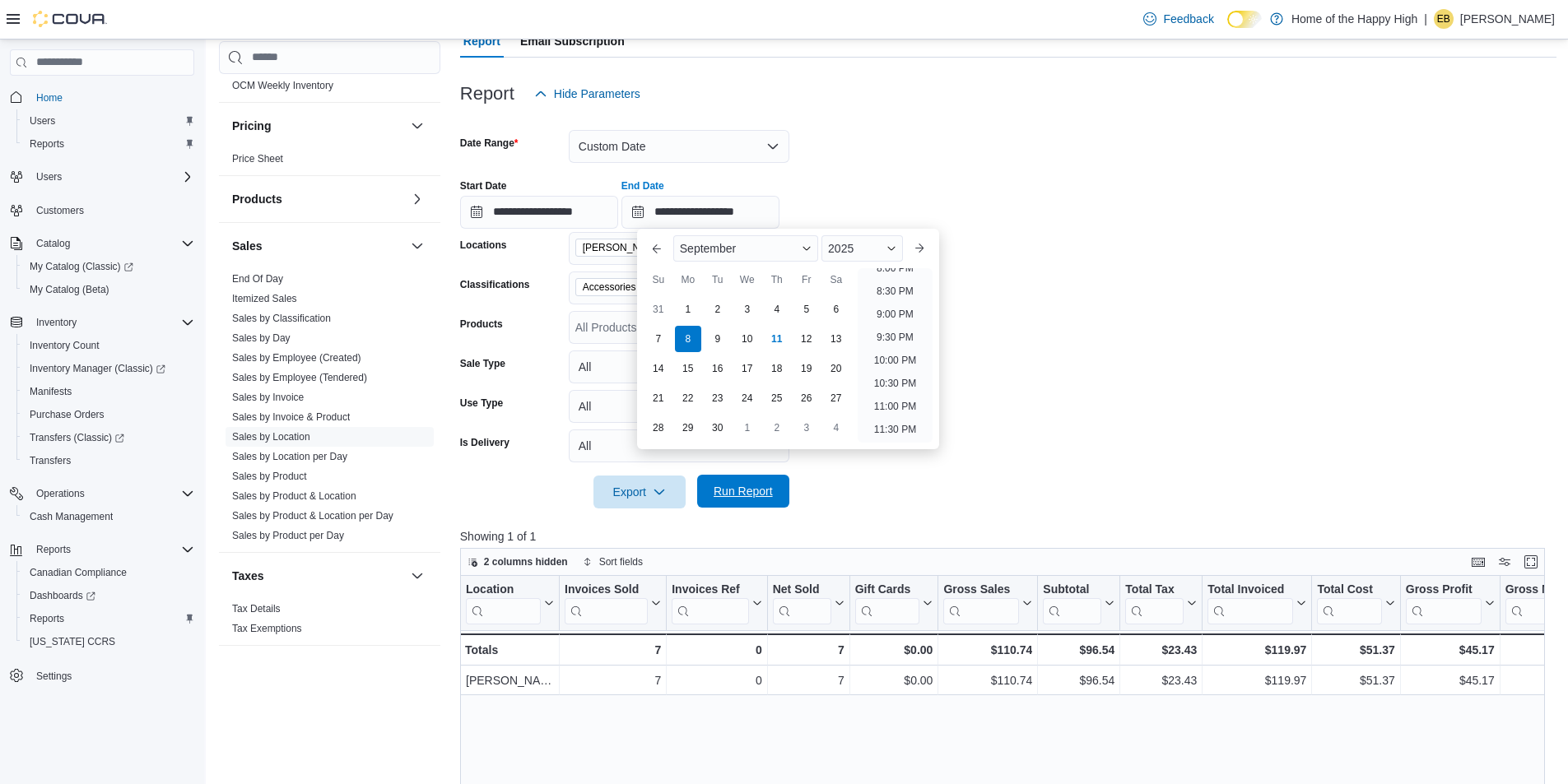
drag, startPoint x: 739, startPoint y: 483, endPoint x: 723, endPoint y: 480, distance: 16.3
click at [738, 484] on span "Run Report" at bounding box center [743, 491] width 59 height 16
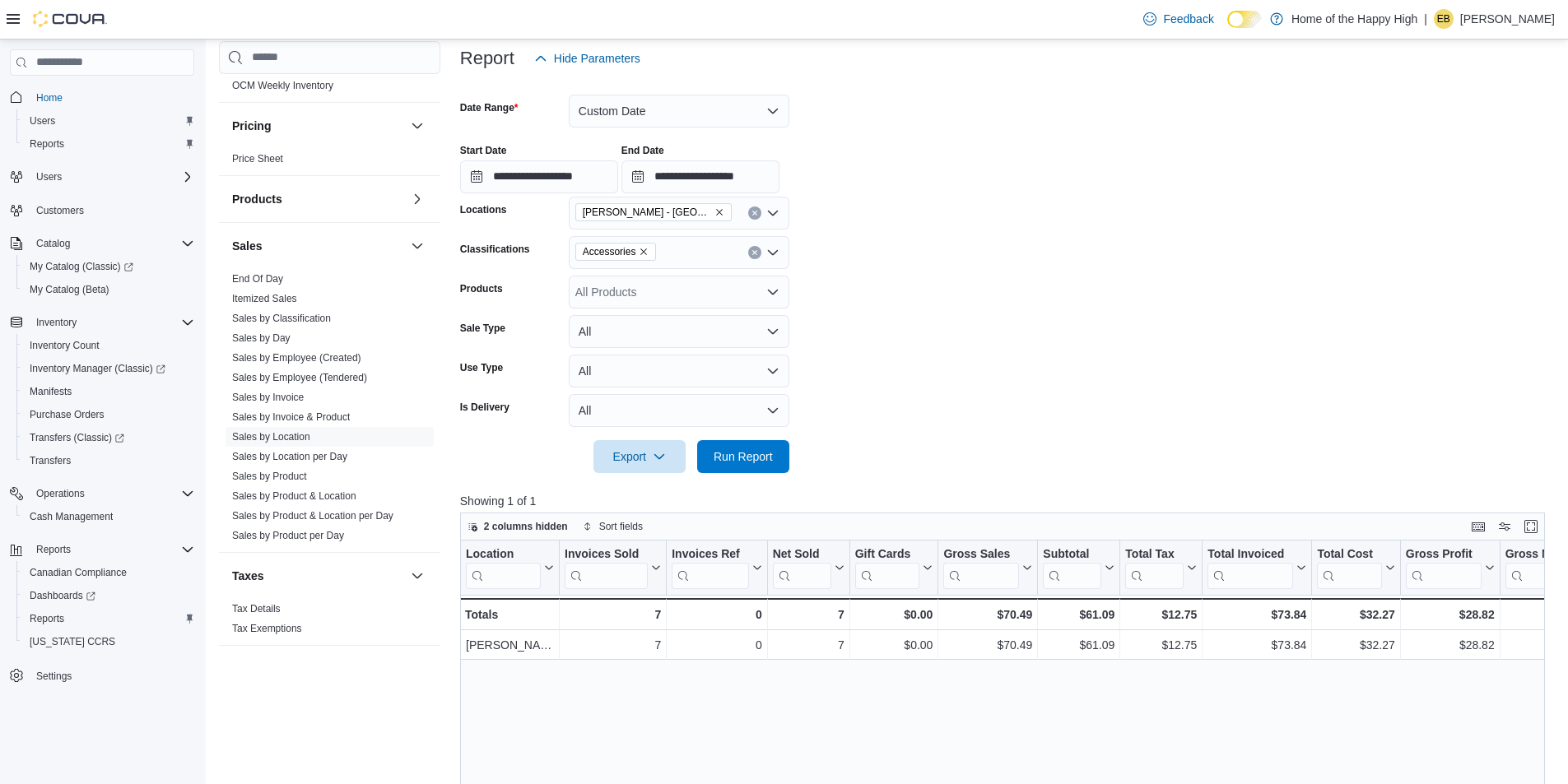
scroll to position [274, 0]
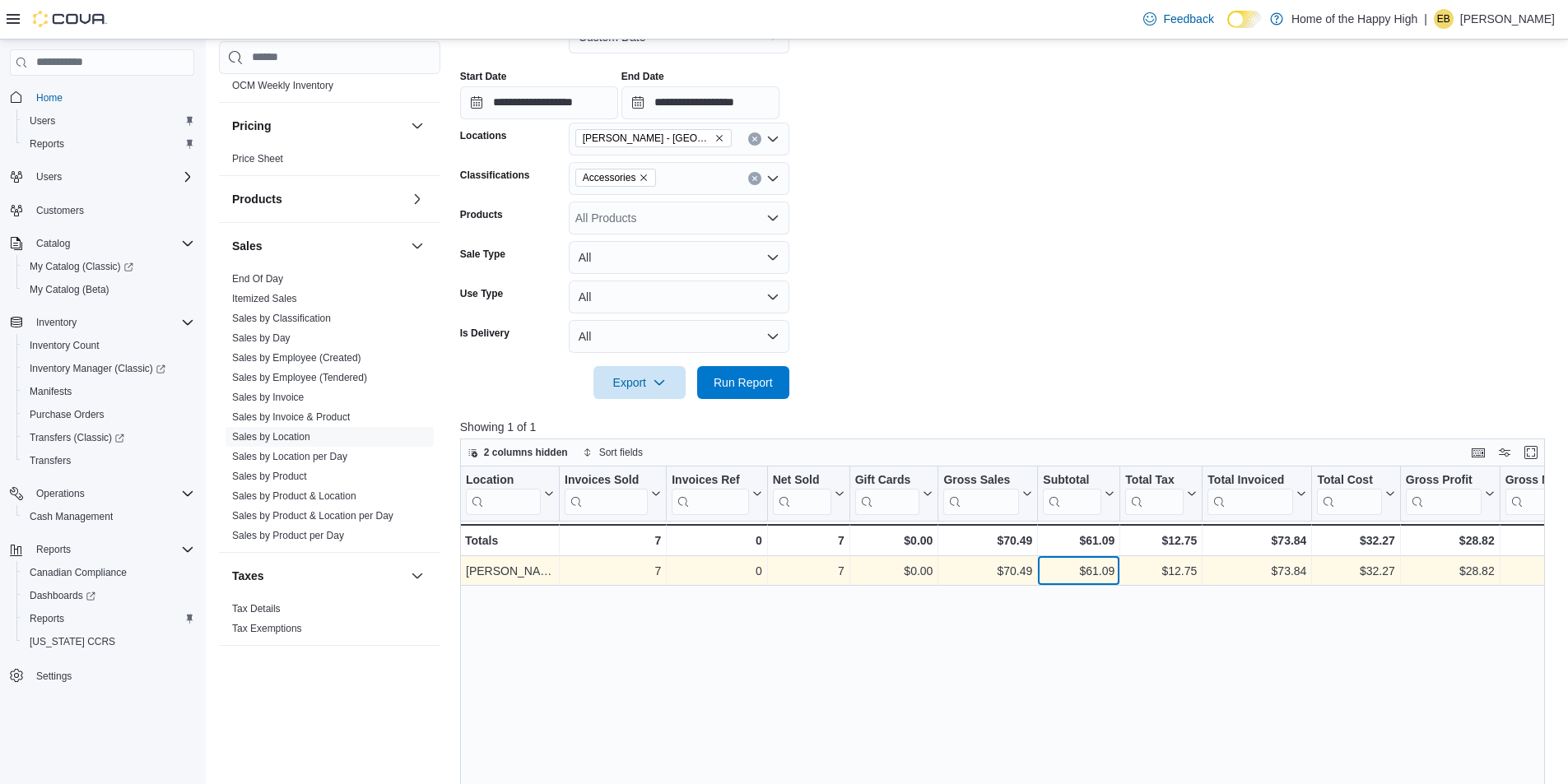
click at [1102, 573] on div "$61.09" at bounding box center [1079, 571] width 72 height 20
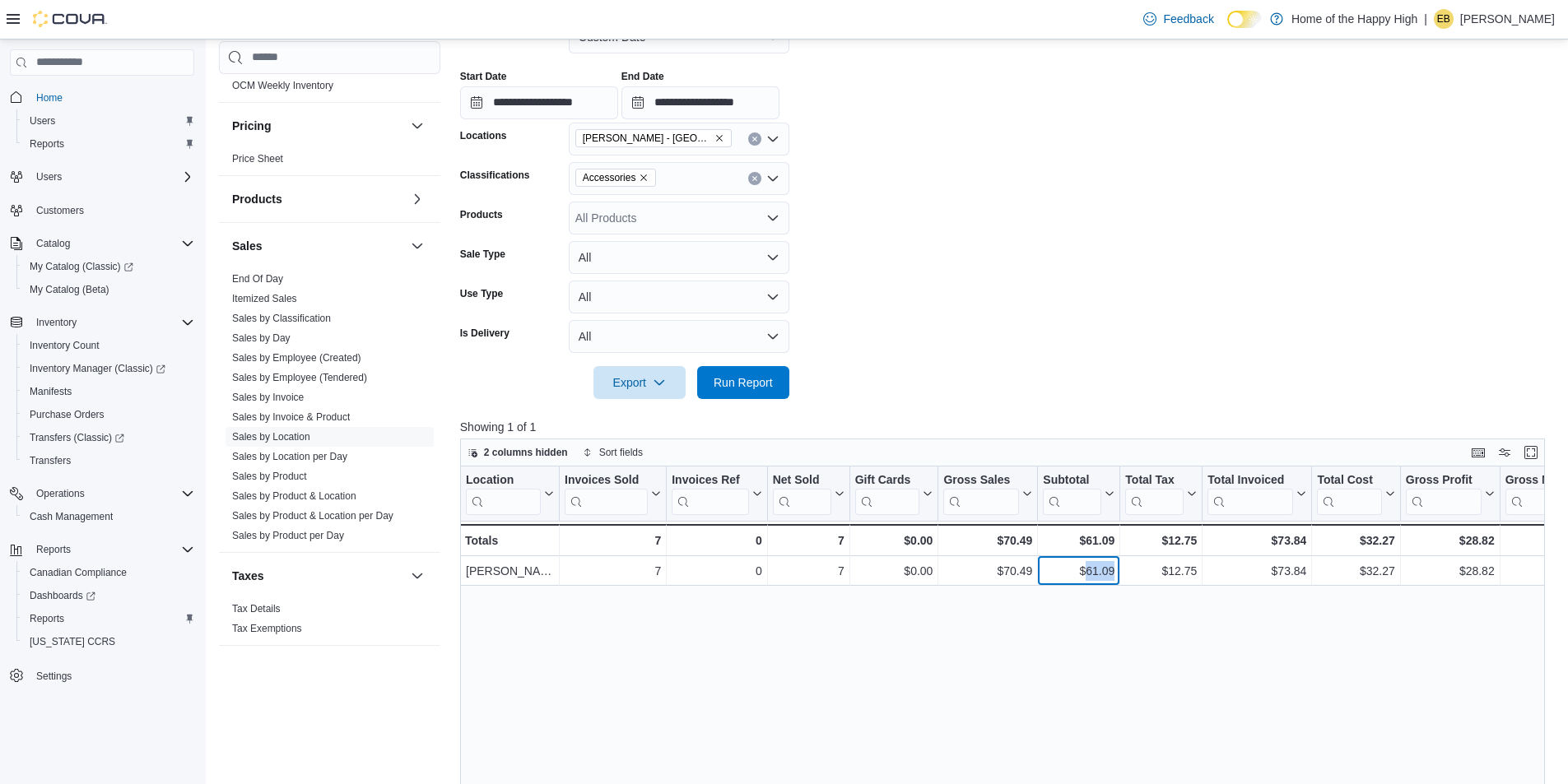
copy div "61.09"
